Goal: Information Seeking & Learning: Learn about a topic

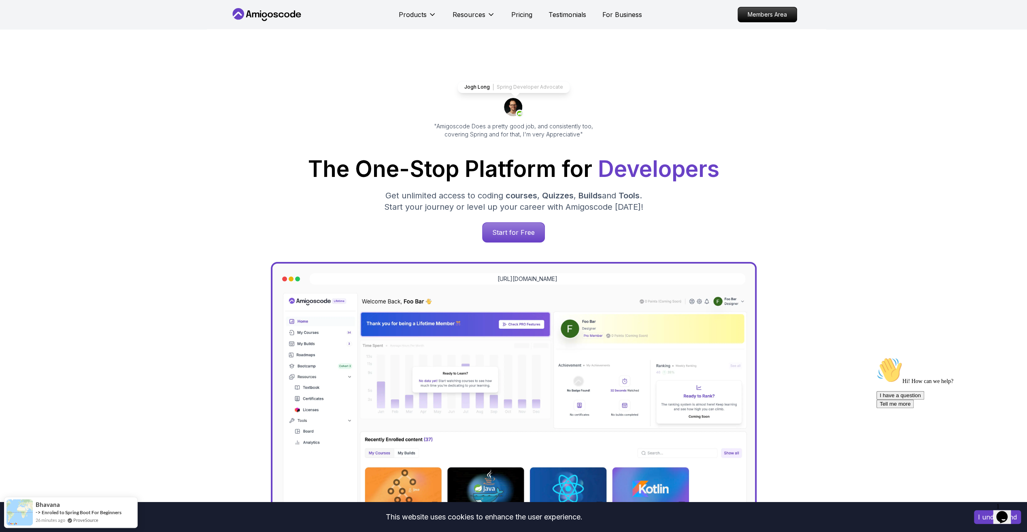
scroll to position [175, 0]
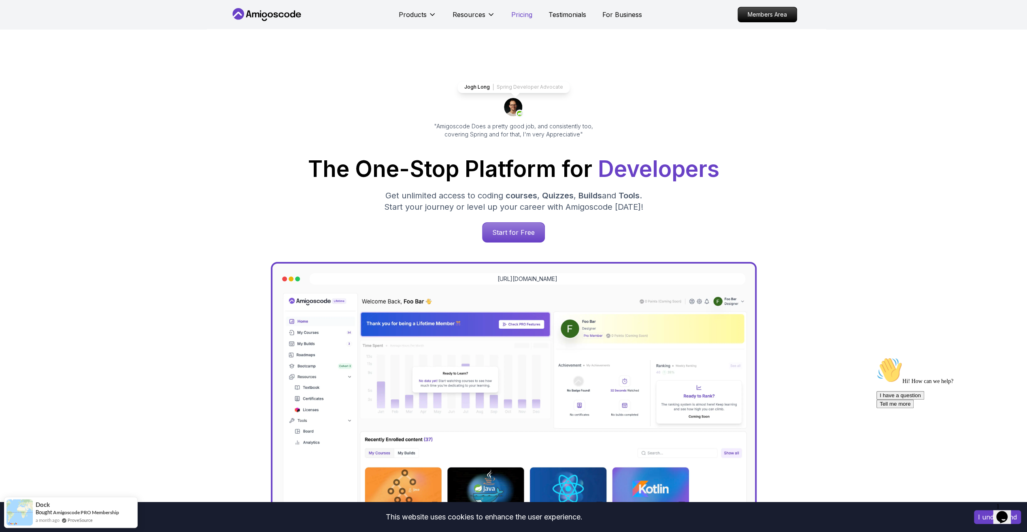
click at [520, 17] on p "Pricing" at bounding box center [521, 15] width 21 height 10
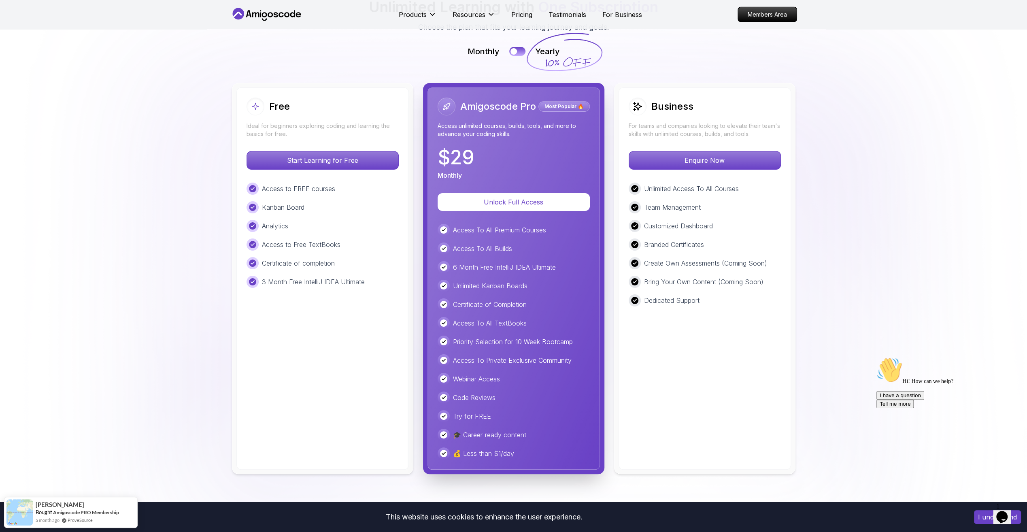
scroll to position [1812, 0]
click at [521, 51] on button at bounding box center [517, 50] width 17 height 9
click at [514, 49] on button at bounding box center [517, 50] width 17 height 9
click at [270, 16] on icon at bounding box center [266, 14] width 73 height 13
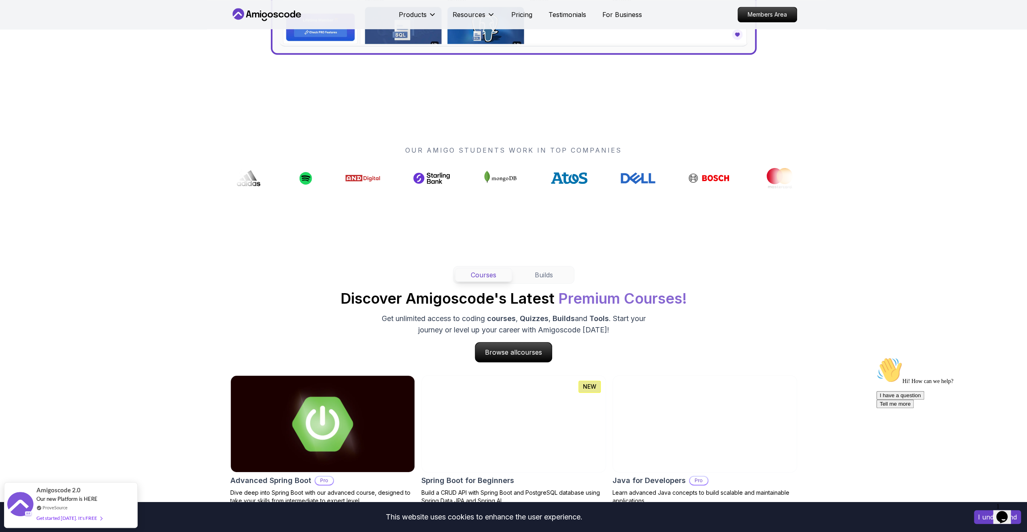
scroll to position [702, 0]
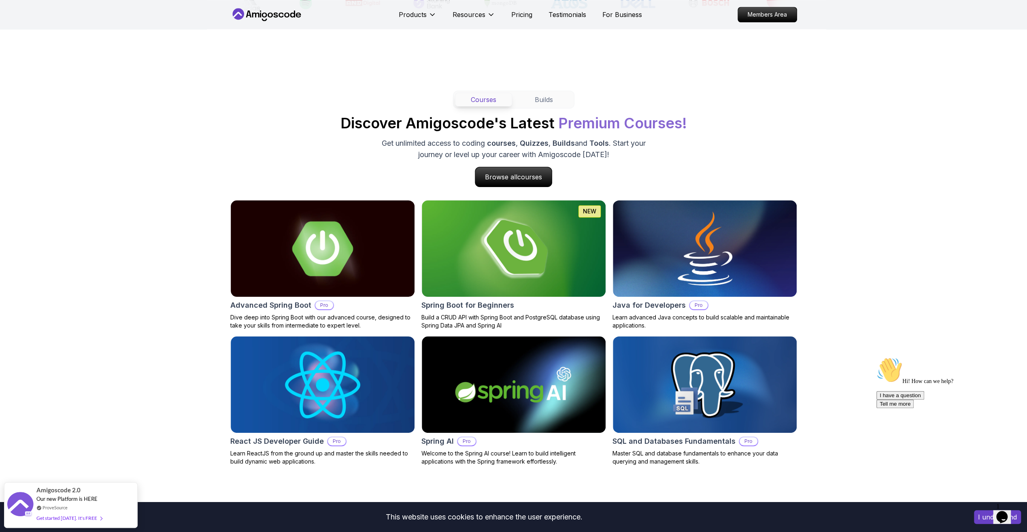
click at [531, 162] on div "Courses Builds Discover Amigoscode's Latest Premium Courses! Get unlimited acce…" at bounding box center [513, 139] width 567 height 96
click at [527, 175] on span "courses" at bounding box center [528, 177] width 23 height 8
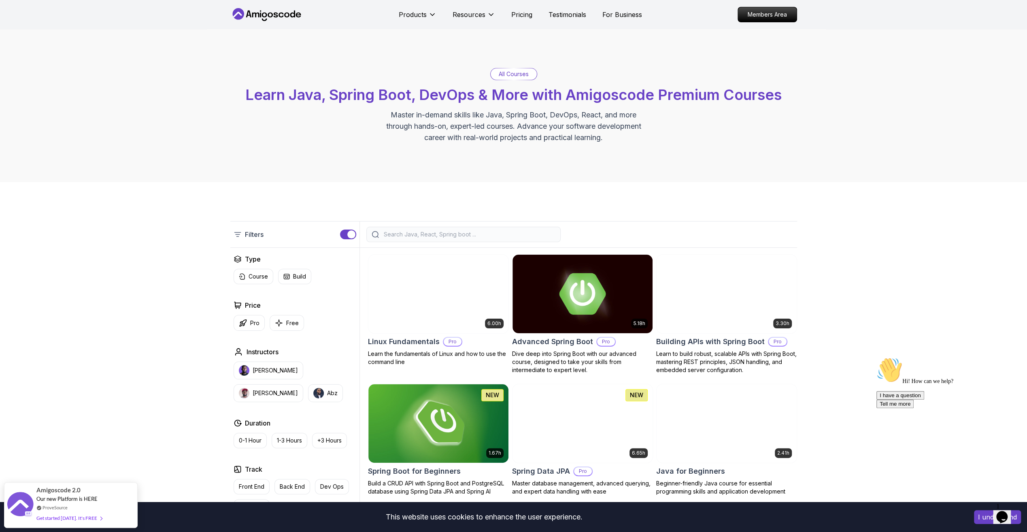
scroll to position [175, 0]
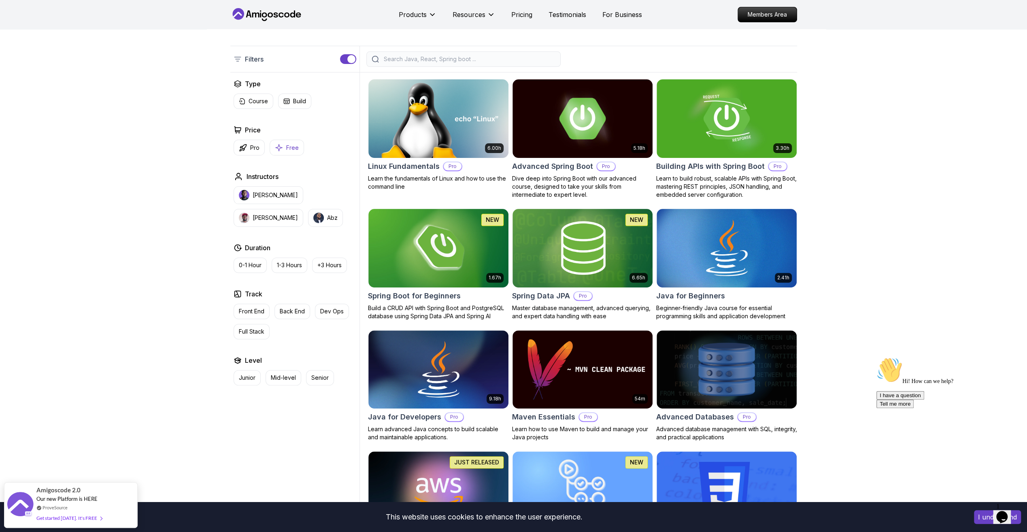
click at [288, 147] on p "Free" at bounding box center [292, 148] width 13 height 8
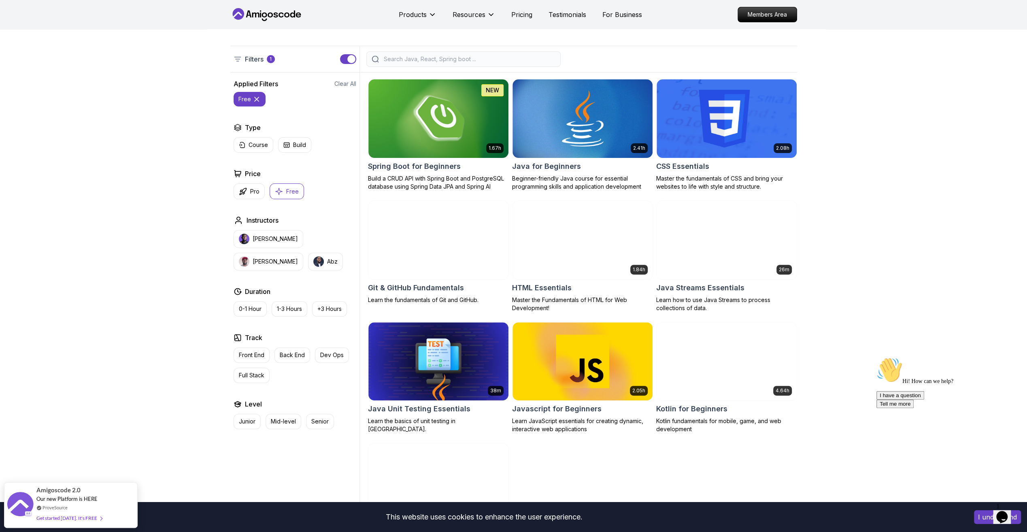
scroll to position [351, 0]
